Goal: Find contact information: Find contact information

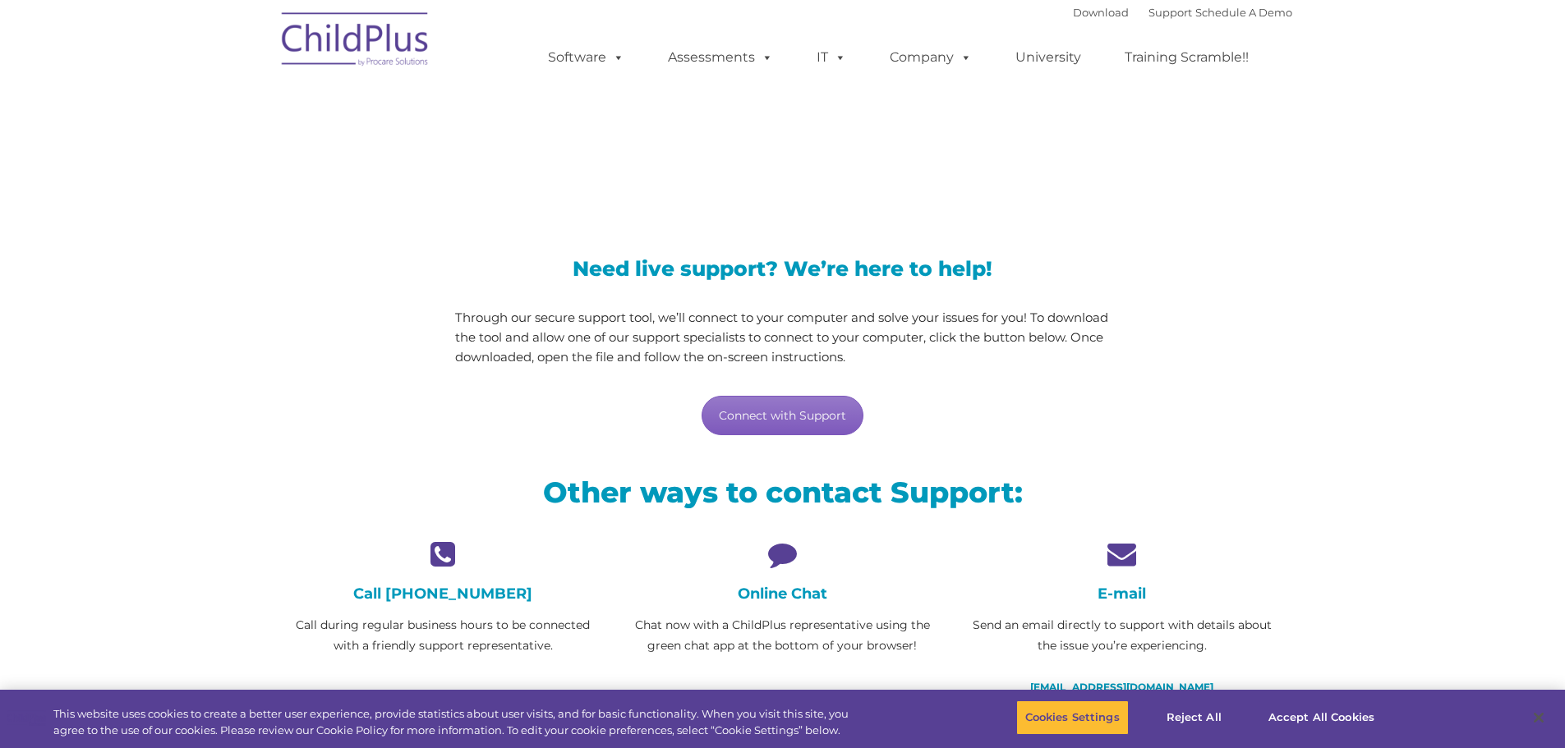
click at [811, 425] on link "Connect with Support" at bounding box center [782, 415] width 162 height 39
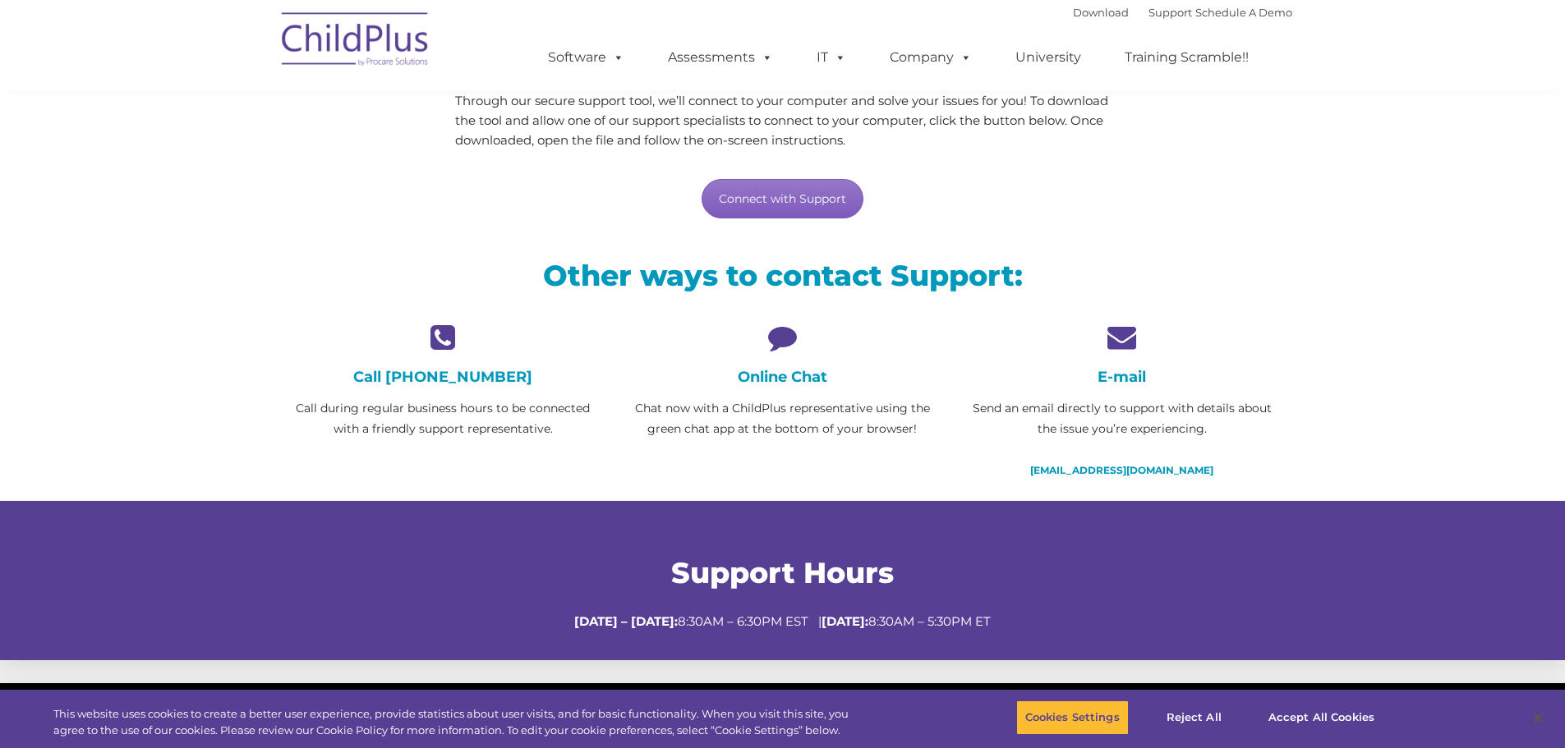
scroll to position [480, 0]
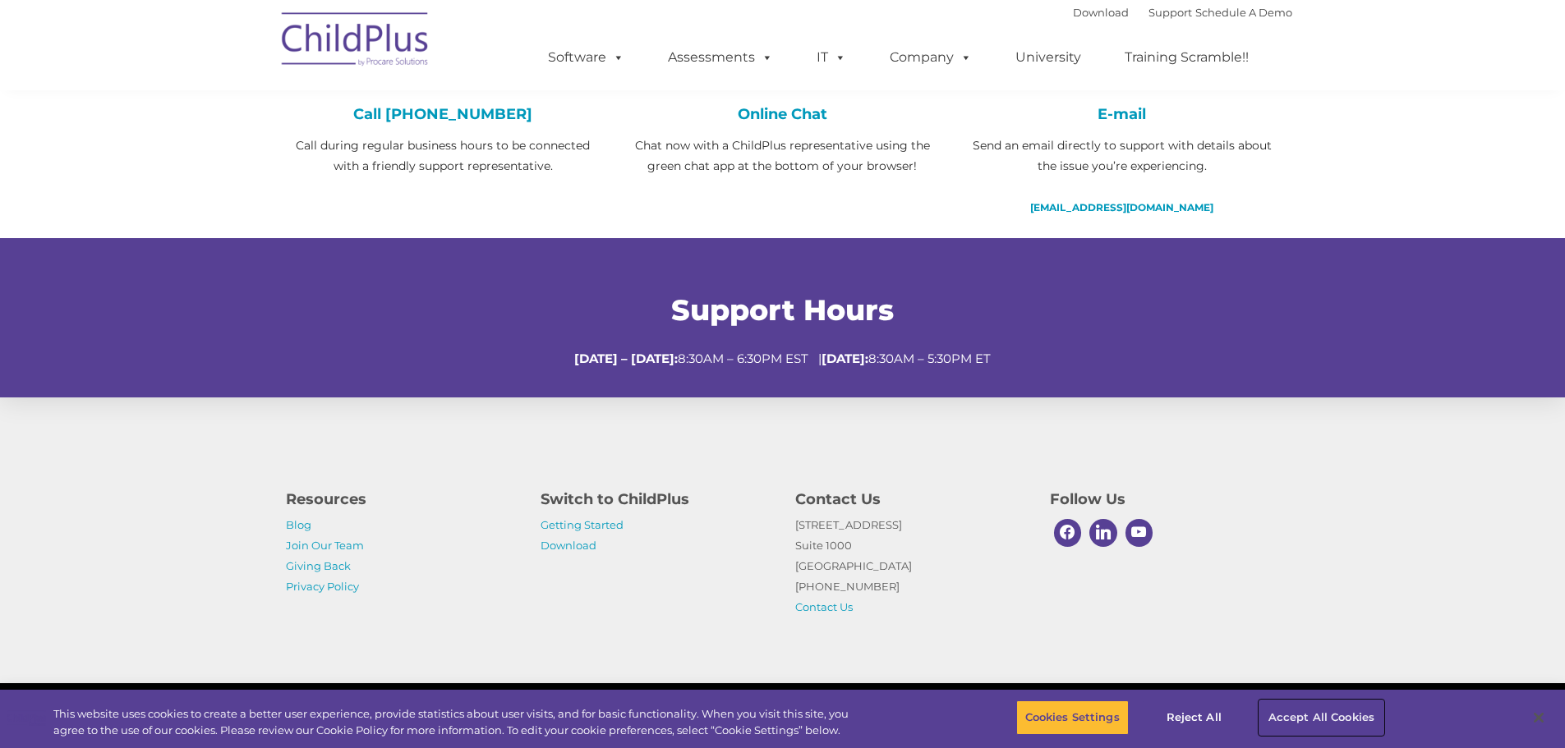
click at [1319, 718] on button "Accept All Cookies" at bounding box center [1321, 718] width 124 height 34
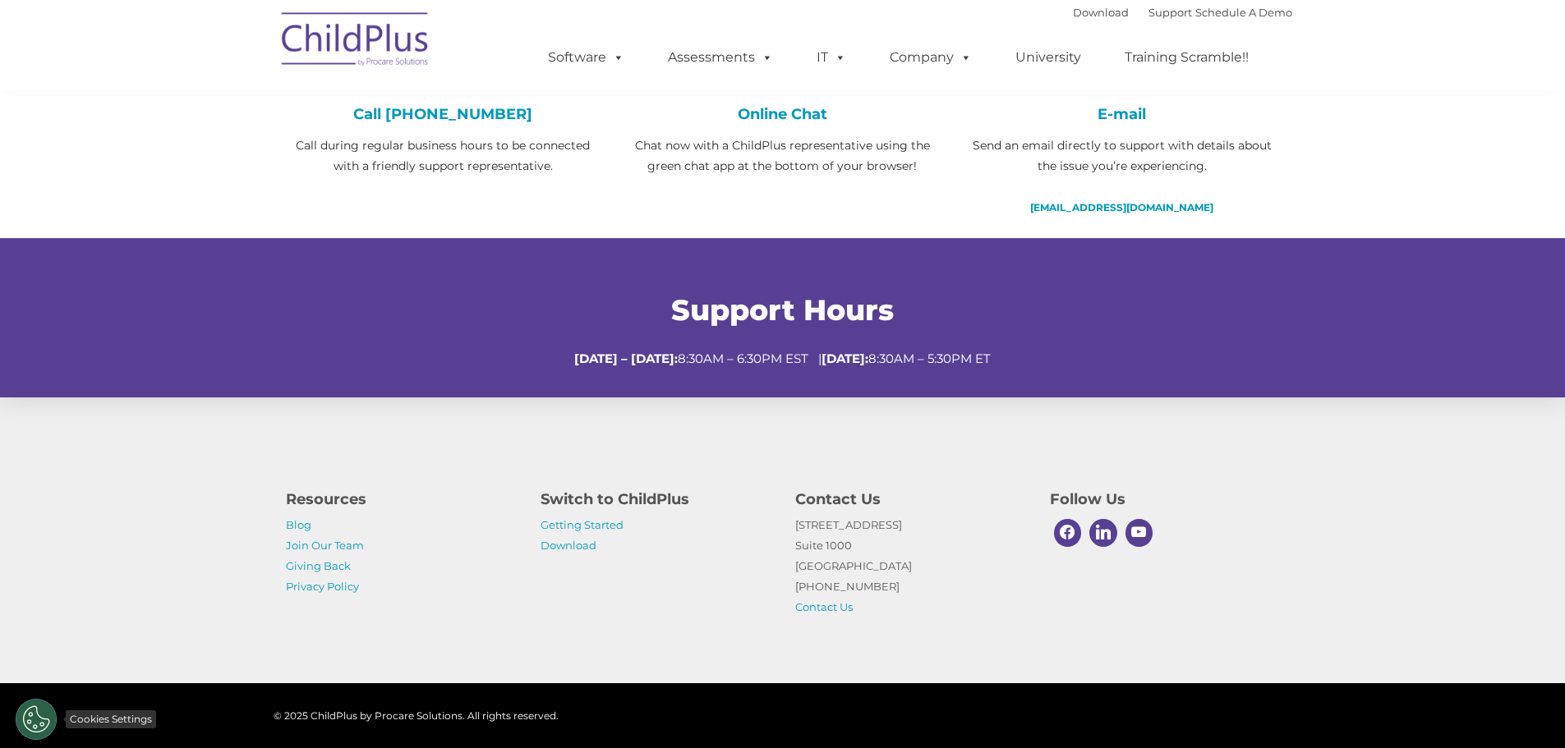
click at [41, 719] on button "Cookies Settings" at bounding box center [36, 719] width 41 height 41
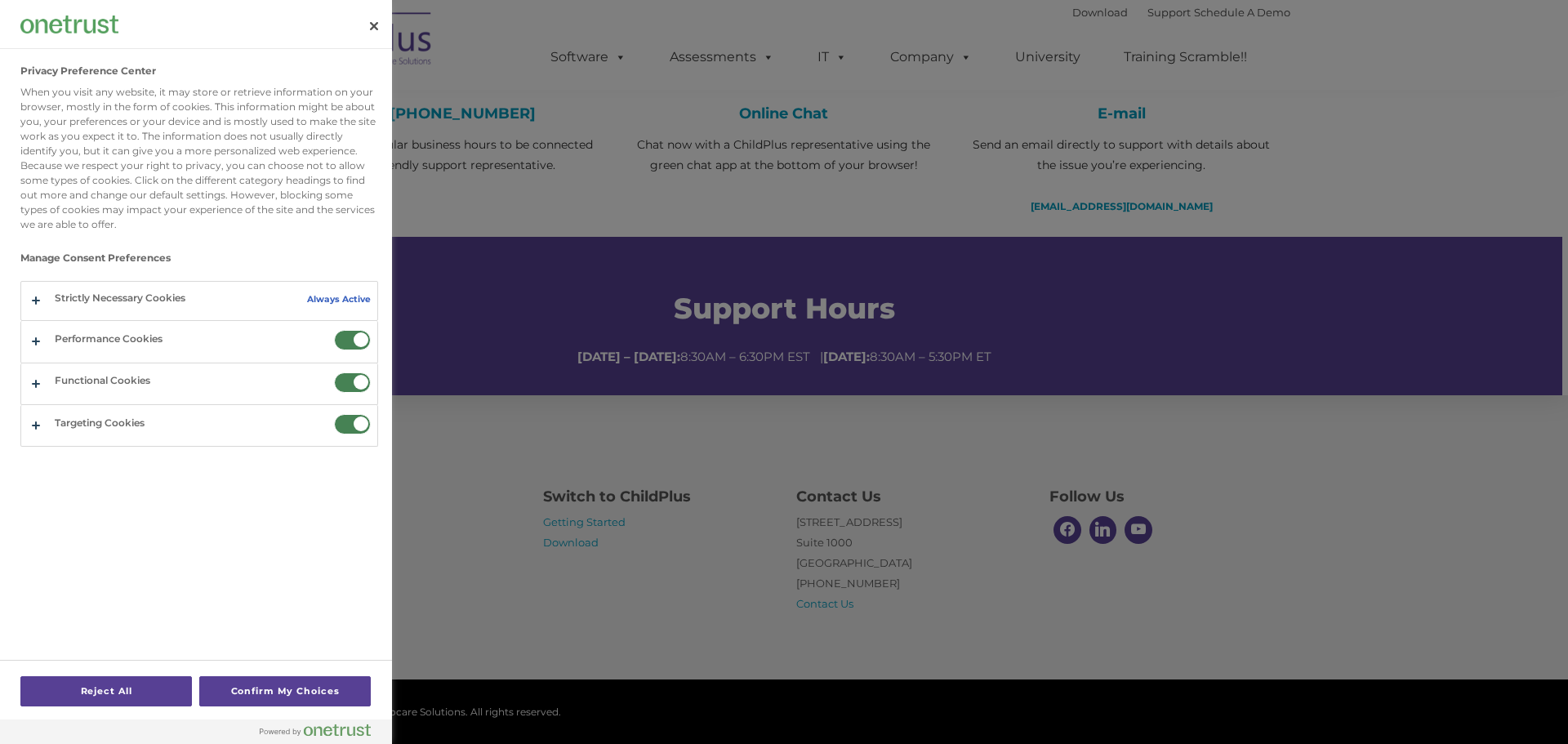
click at [503, 625] on div at bounding box center [784, 372] width 1568 height 744
click at [161, 689] on button "Reject All" at bounding box center [106, 691] width 171 height 30
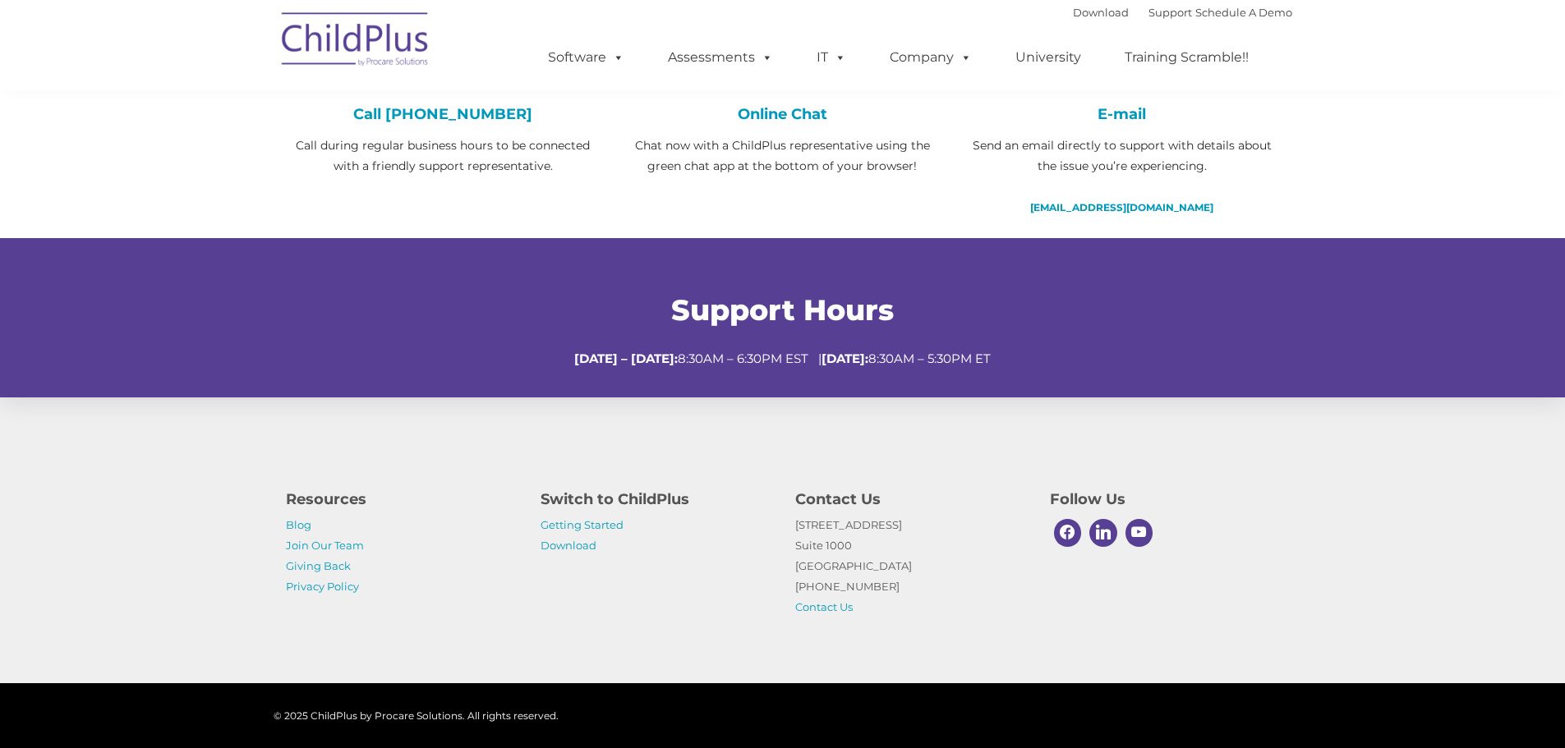
scroll to position [0, 0]
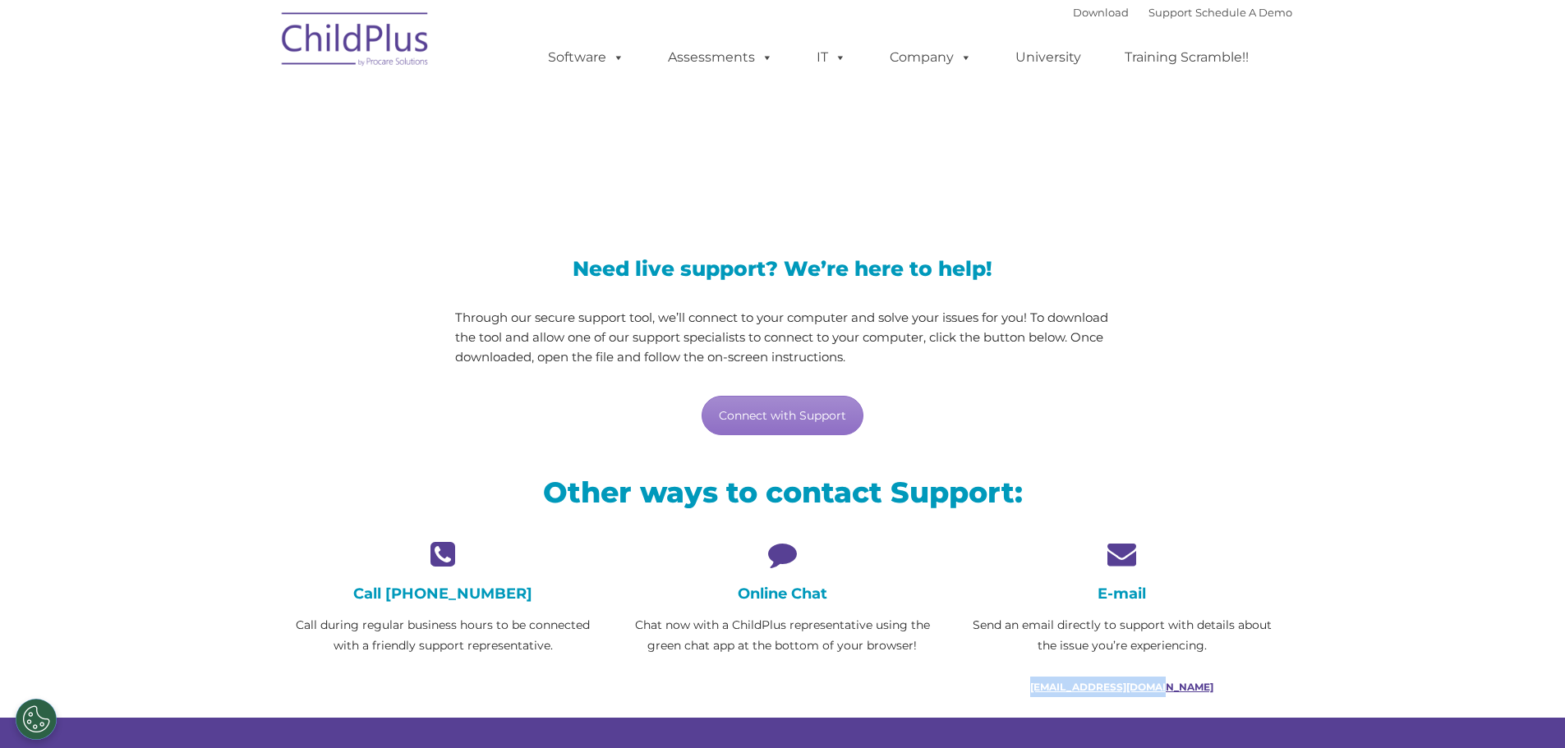
drag, startPoint x: 1217, startPoint y: 679, endPoint x: 1048, endPoint y: 686, distance: 169.3
click at [1048, 686] on p "[EMAIL_ADDRESS][DOMAIN_NAME]" at bounding box center [1121, 687] width 315 height 21
copy link "[EMAIL_ADDRESS][DOMAIN_NAME]"
click at [1282, 347] on div "Need live support? We’re here to help! Through our secure support tool, we’ll c…" at bounding box center [783, 331] width 1019 height 244
click at [798, 416] on link "Connect with Support" at bounding box center [782, 415] width 162 height 39
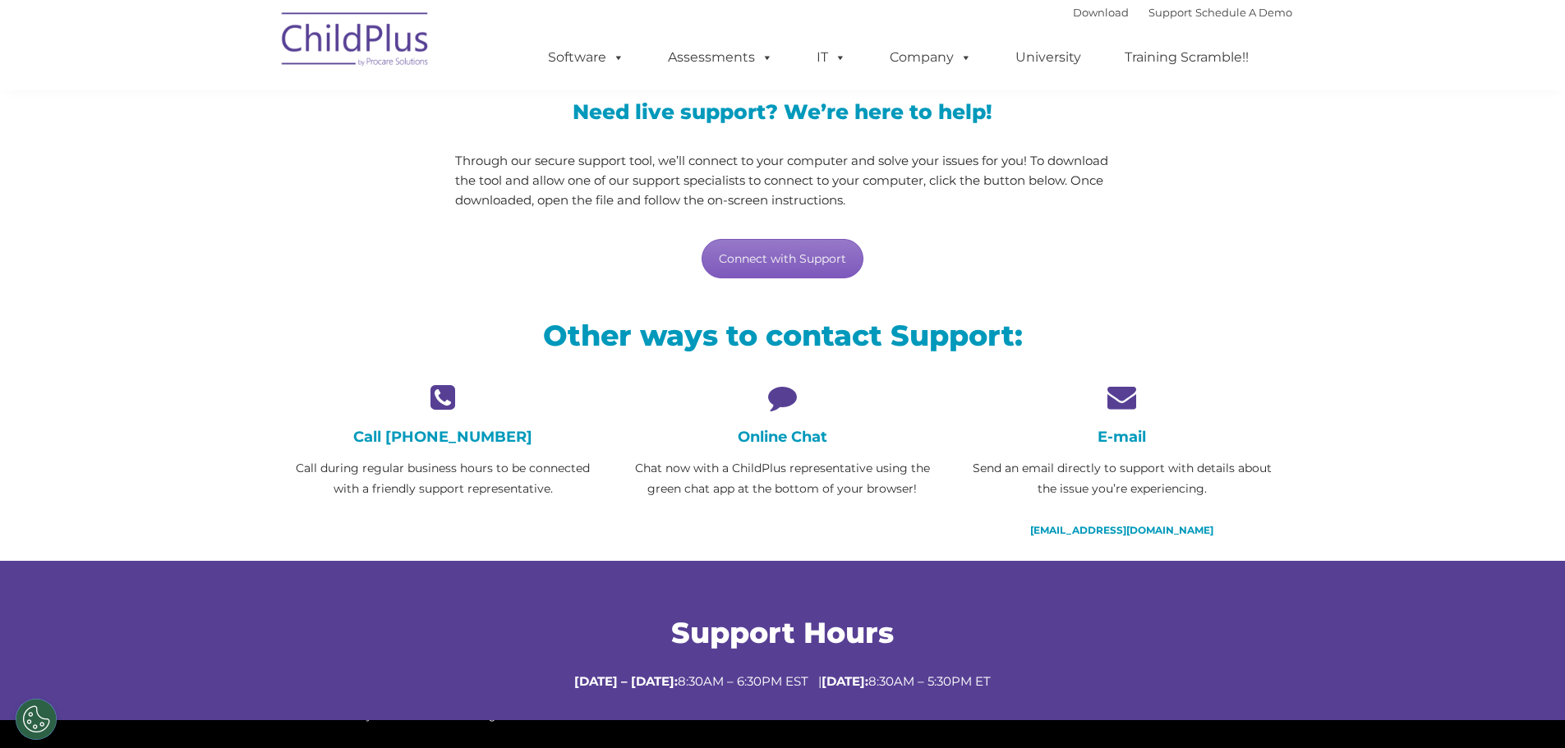
scroll to position [164, 0]
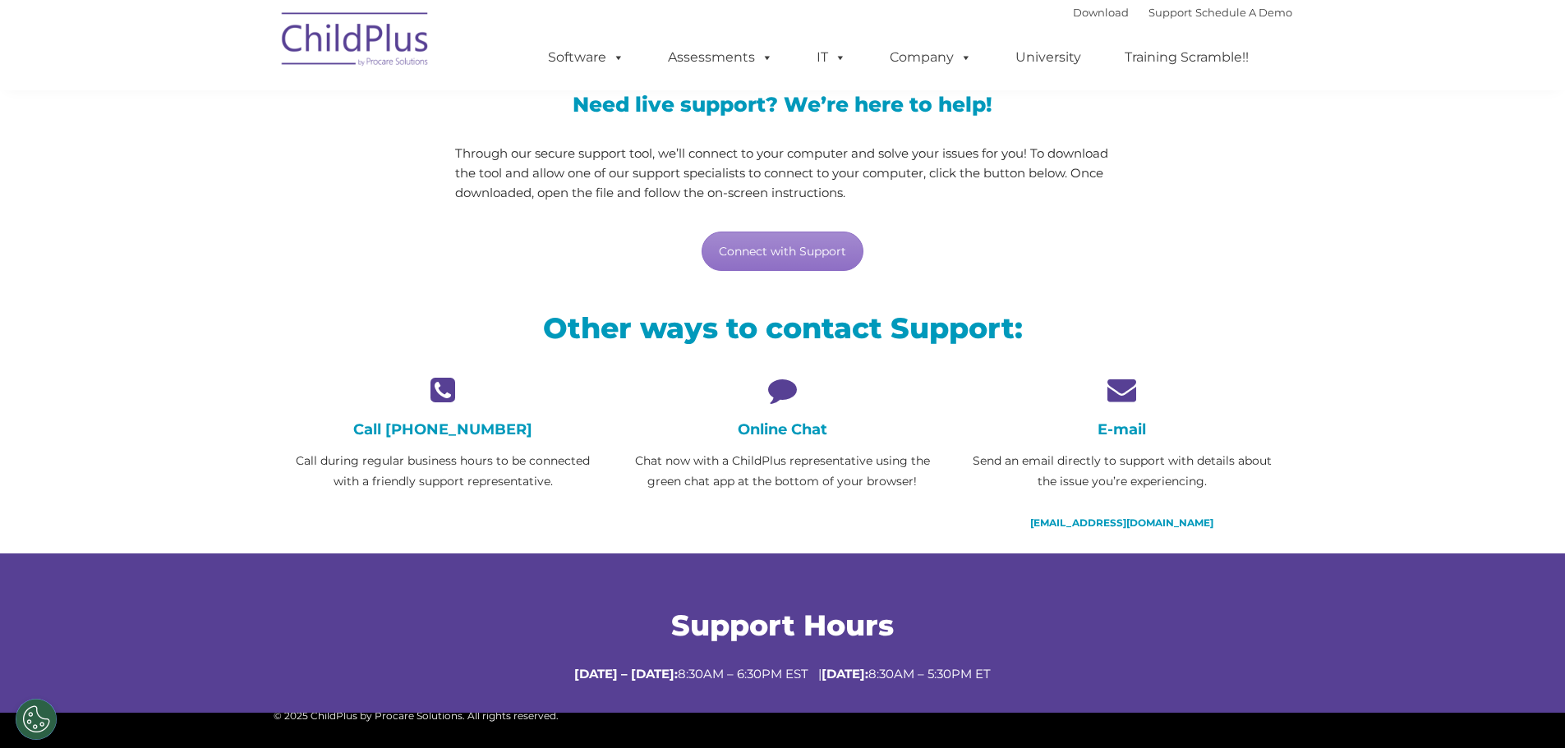
click at [786, 426] on h4 "Online Chat" at bounding box center [782, 430] width 315 height 18
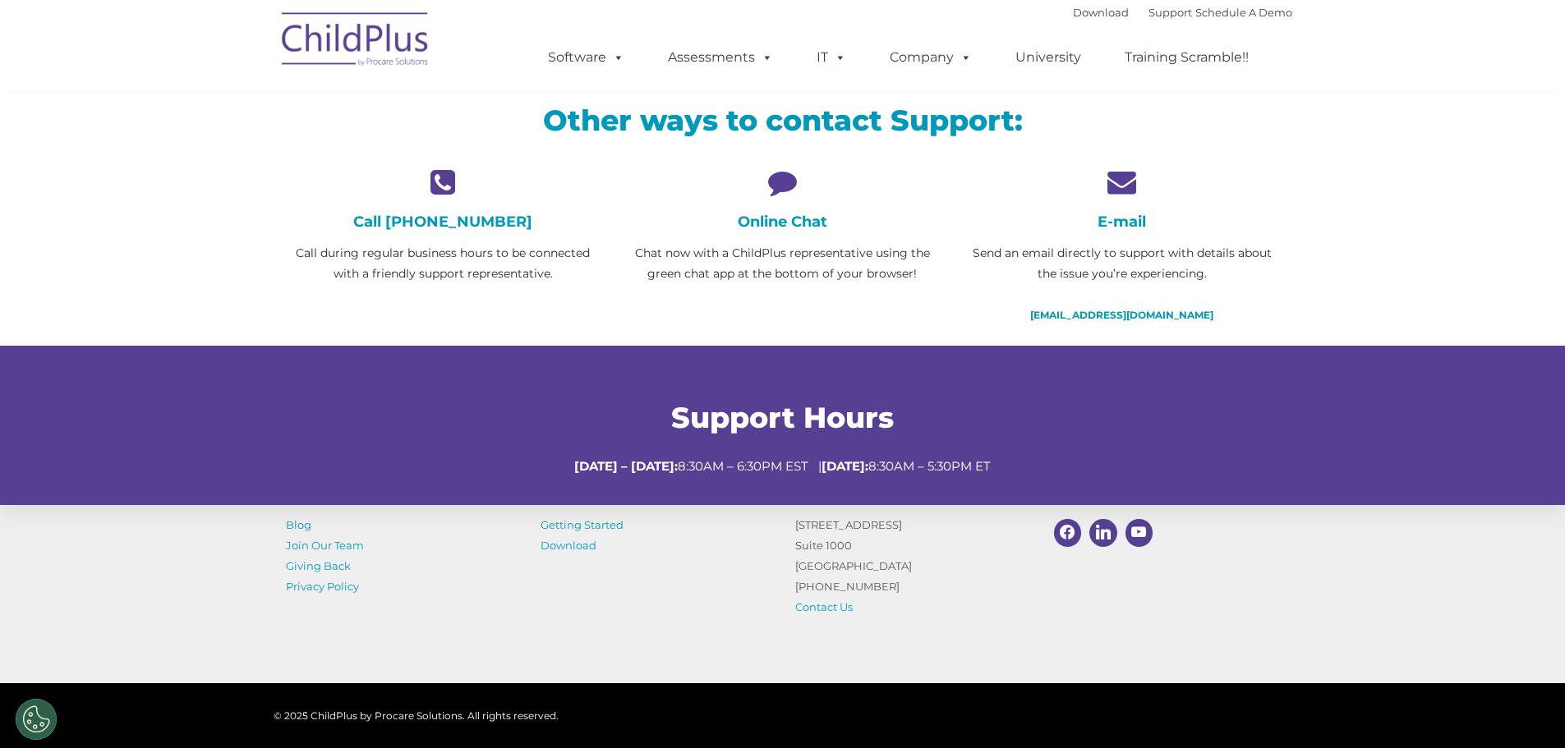
scroll to position [480, 0]
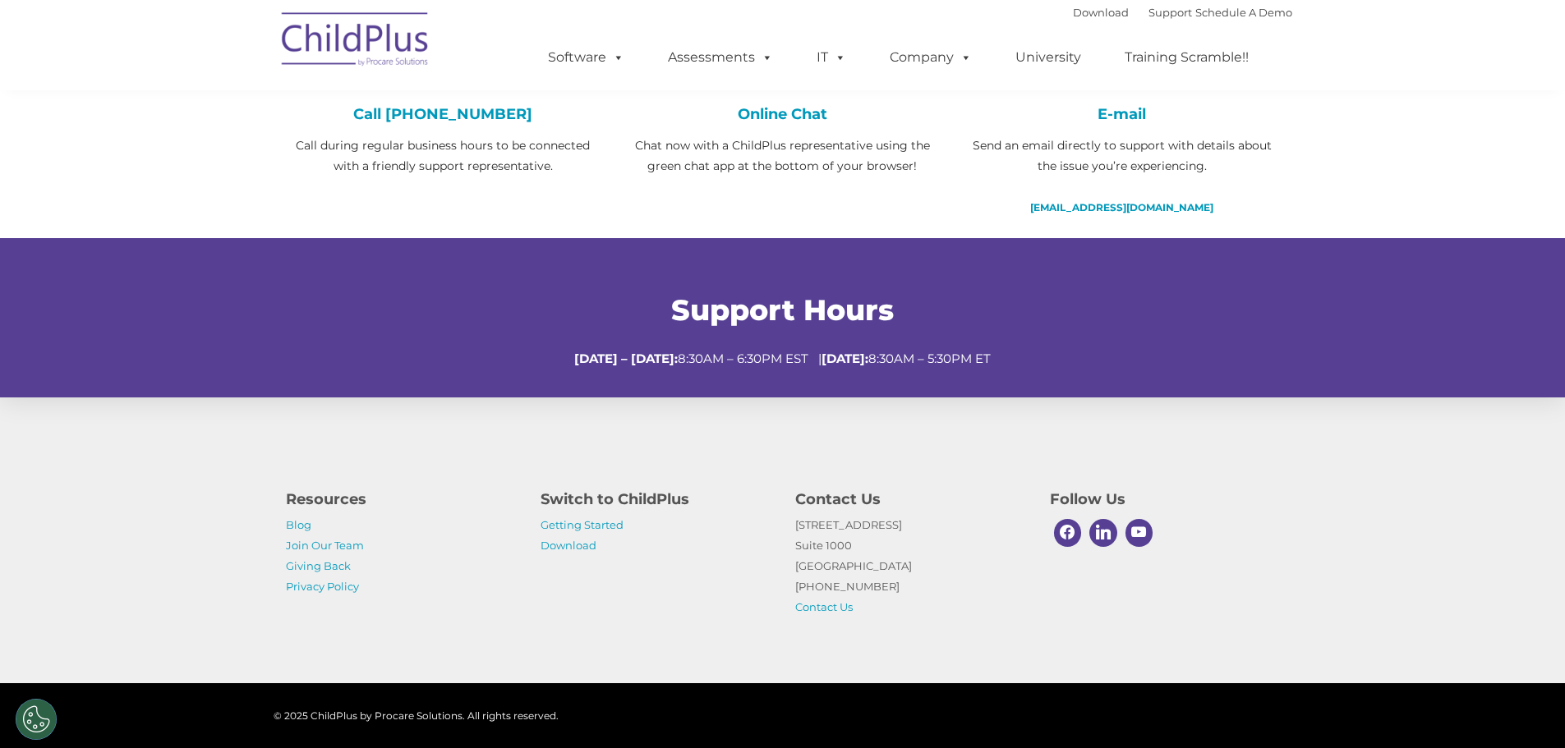
click at [1543, 636] on div "Resources Blog Join Our Team Giving Back Privacy Policy Switch to ChildPlus Get…" at bounding box center [782, 541] width 1565 height 286
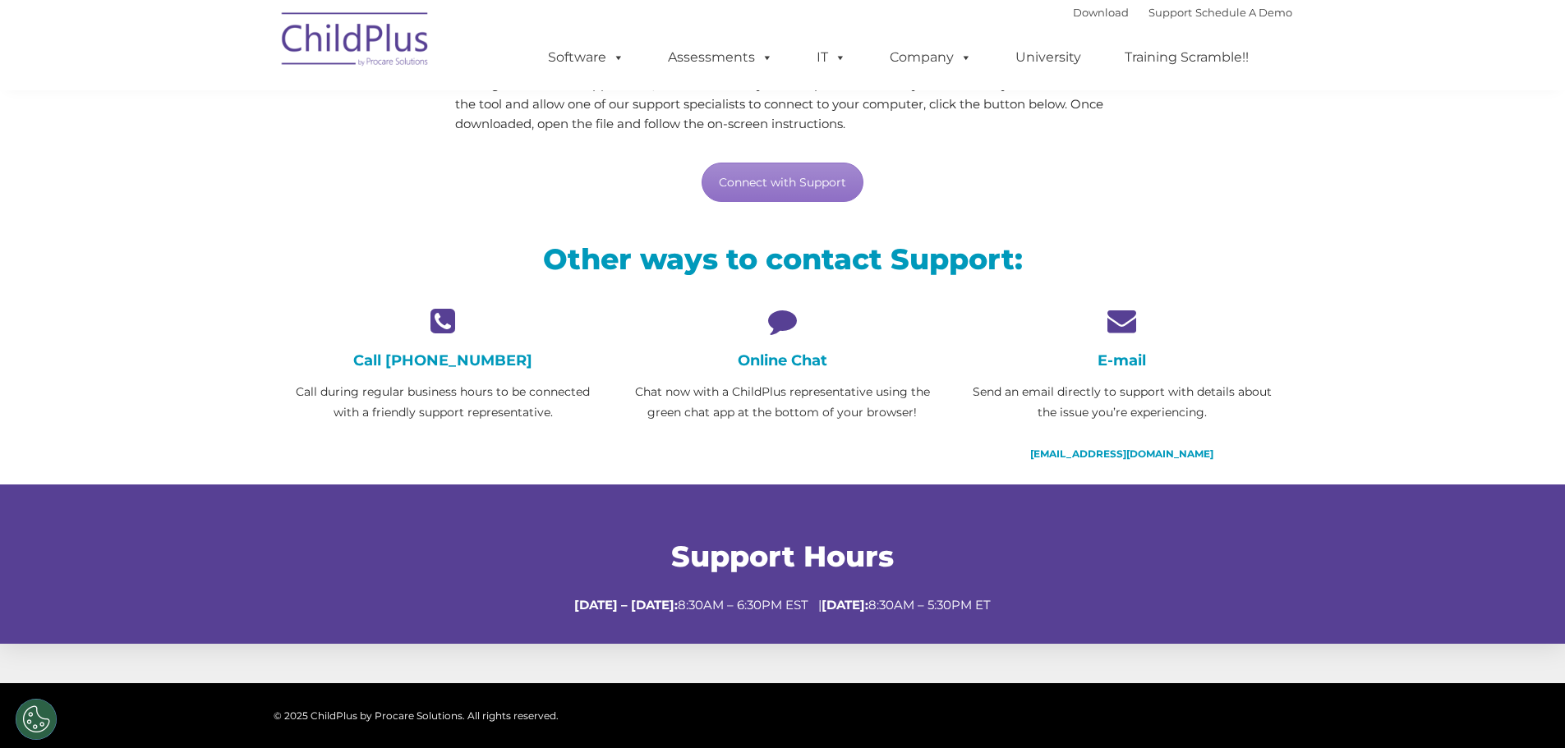
scroll to position [0, 0]
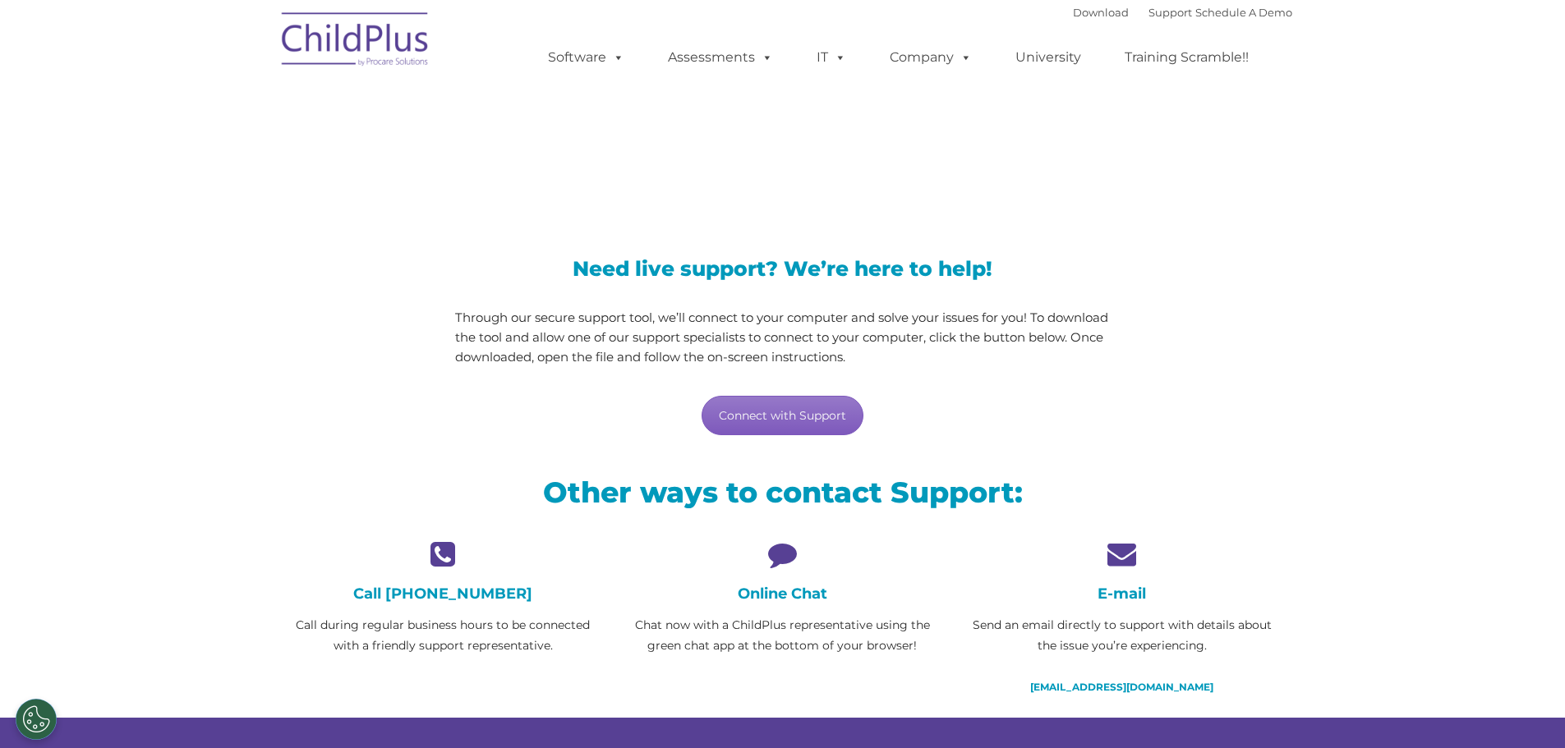
click at [805, 407] on link "Connect with Support" at bounding box center [782, 415] width 162 height 39
click at [1149, 16] on link "Support" at bounding box center [1170, 12] width 44 height 13
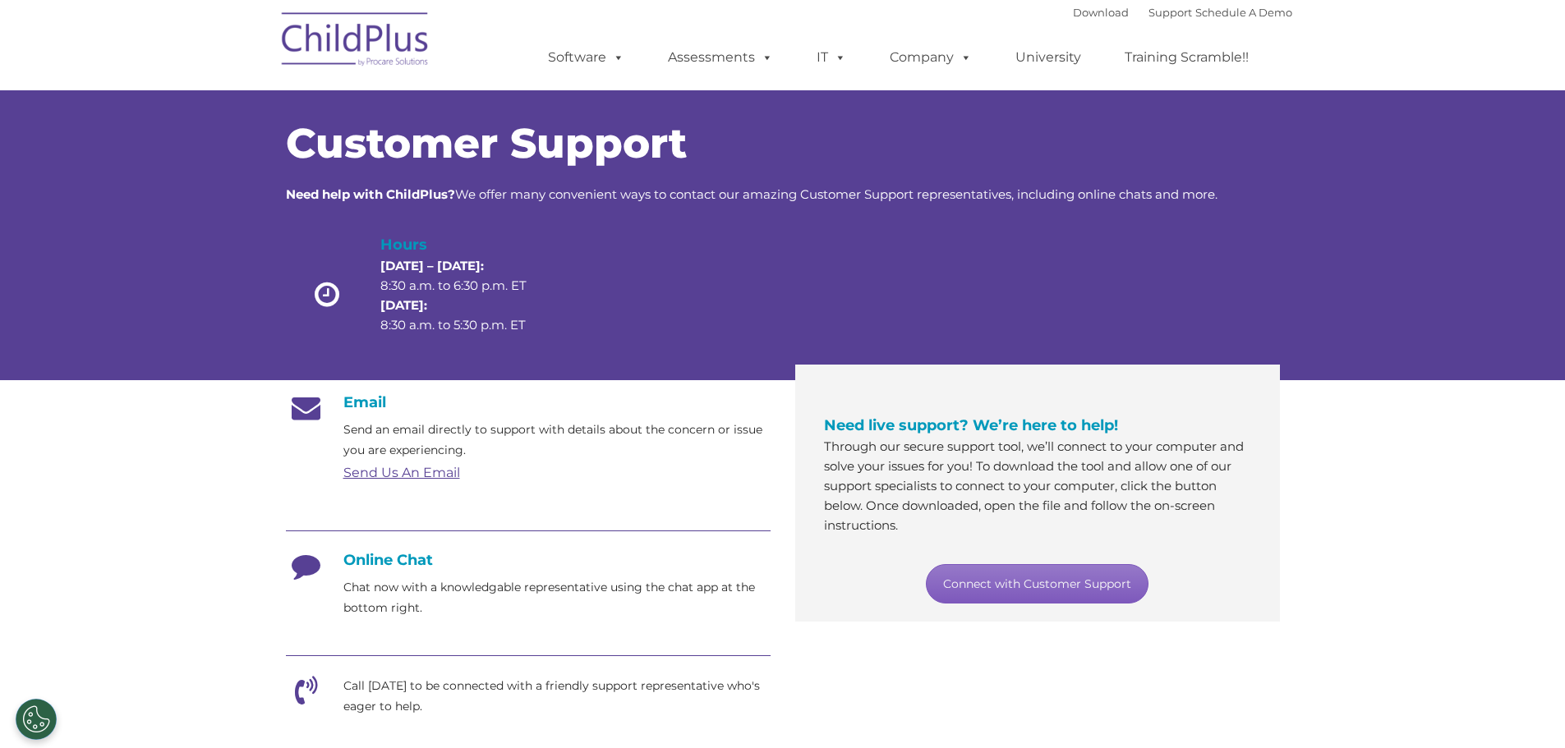
click at [996, 577] on link "Connect with Customer Support" at bounding box center [1037, 583] width 223 height 39
